Goal: Find specific page/section: Find specific page/section

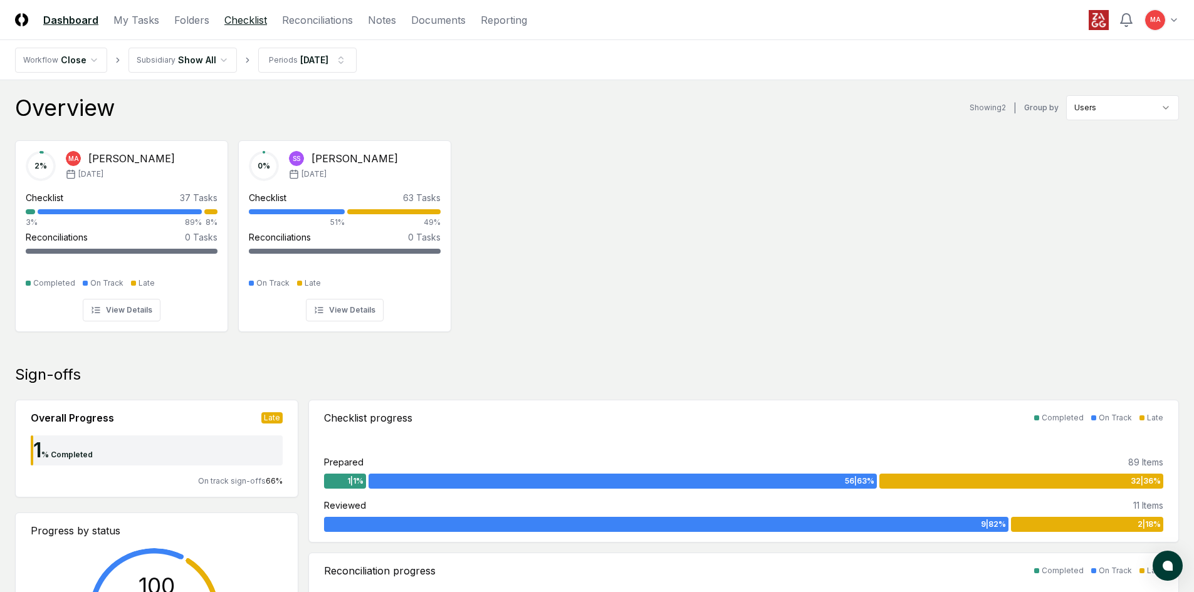
click at [235, 22] on link "Checklist" at bounding box center [245, 20] width 43 height 15
